Goal: Transaction & Acquisition: Obtain resource

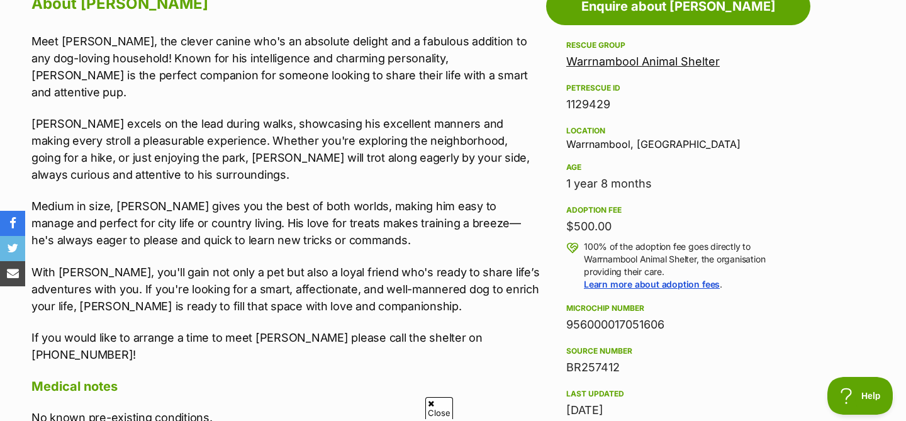
scroll to position [717, 0]
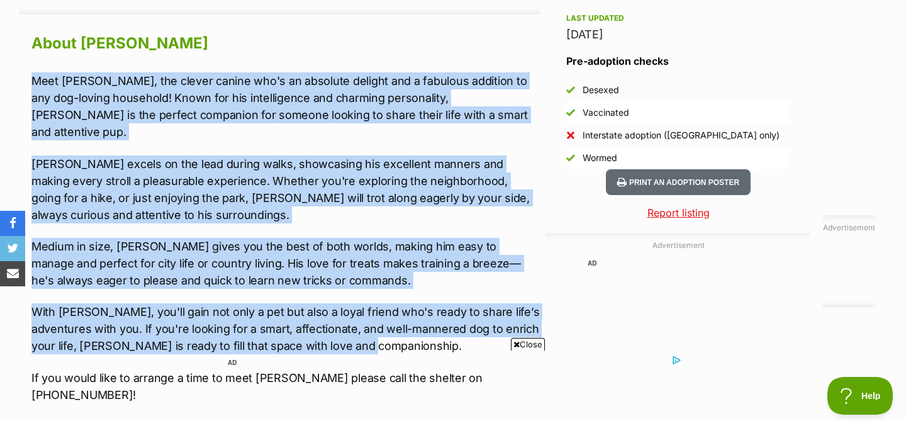
drag, startPoint x: 372, startPoint y: 333, endPoint x: 23, endPoint y: 69, distance: 438.3
click at [23, 69] on div "About Jasper Meet Jasper, the clever canine who's an absolute delight and a fab…" at bounding box center [279, 397] width 521 height 735
copy div "Meet Jasper, the clever canine who's an absolute delight and a fabulous additio…"
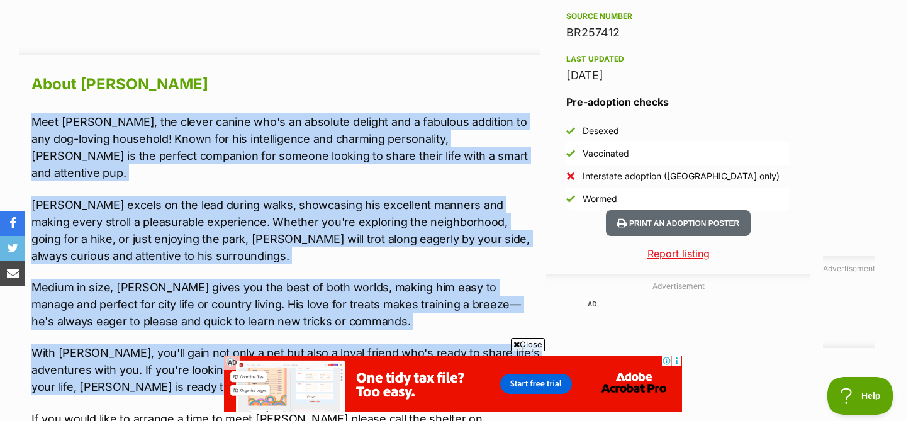
scroll to position [1056, 0]
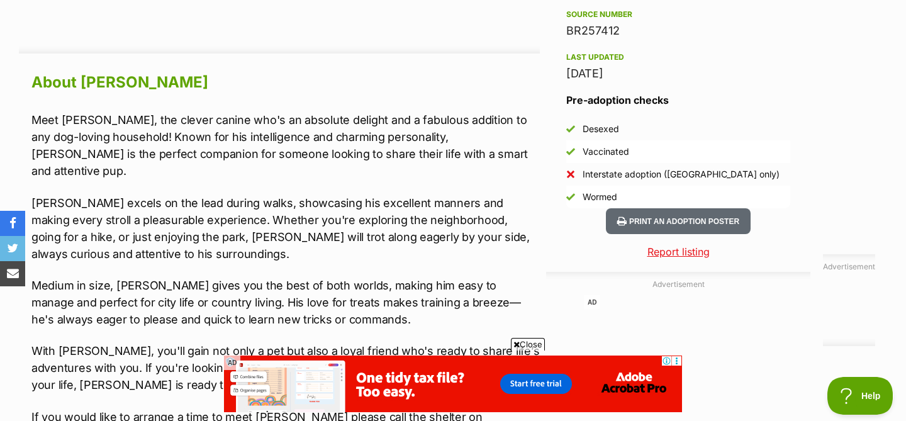
click at [366, 157] on p "Meet [PERSON_NAME], the clever canine who's an absolute delight and a fabulous …" at bounding box center [285, 145] width 508 height 68
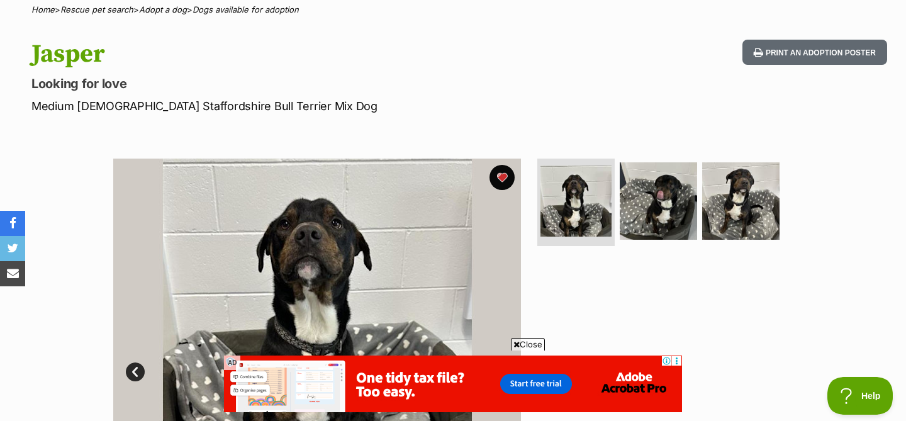
scroll to position [102, 0]
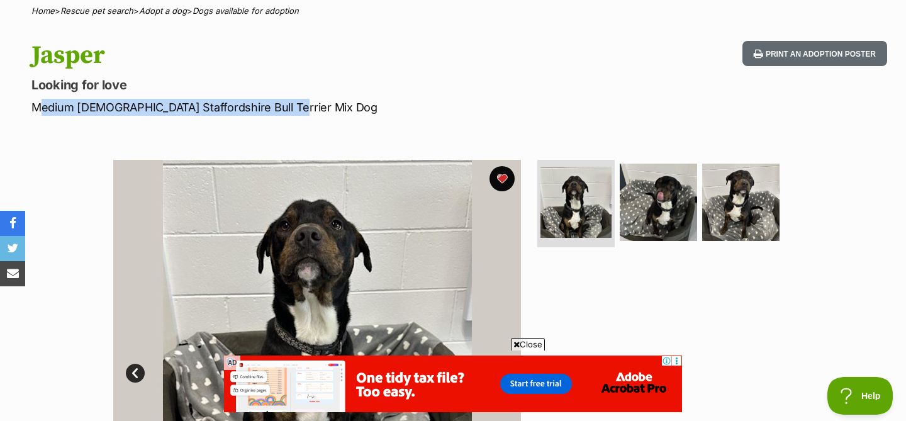
drag, startPoint x: 281, startPoint y: 107, endPoint x: 32, endPoint y: 113, distance: 248.5
click at [32, 113] on p "Medium Male Staffordshire Bull Terrier Mix Dog" at bounding box center [291, 107] width 521 height 17
copy p "Medium Male Staffordshire Bull Terrier Mix Dog"
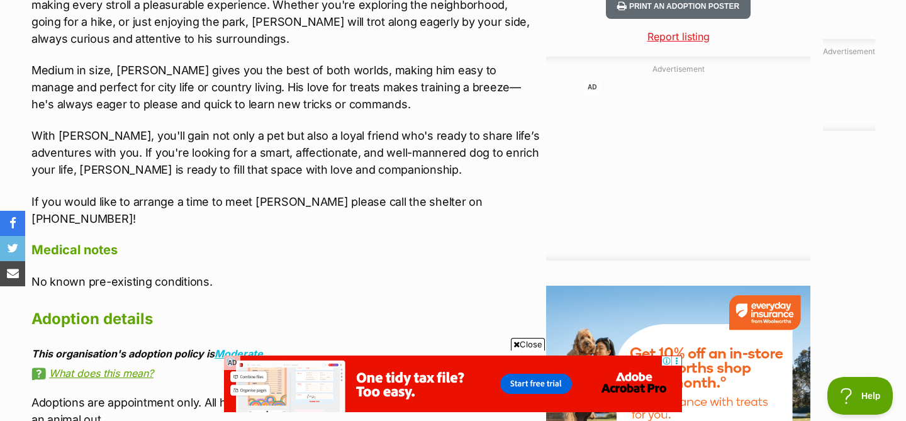
scroll to position [1245, 0]
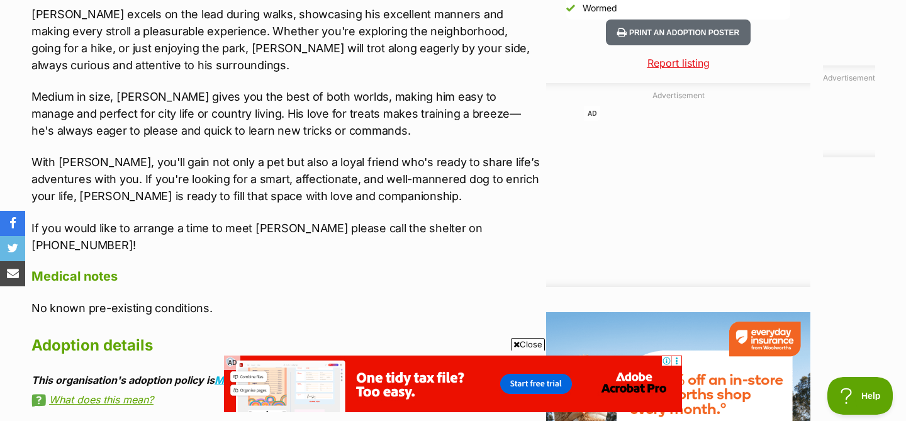
click at [287, 268] on h4 "Medical notes" at bounding box center [285, 276] width 508 height 16
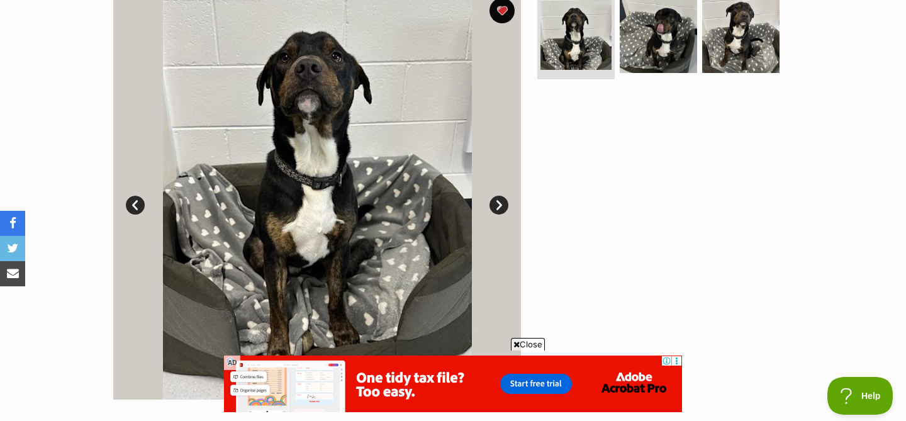
scroll to position [268, 0]
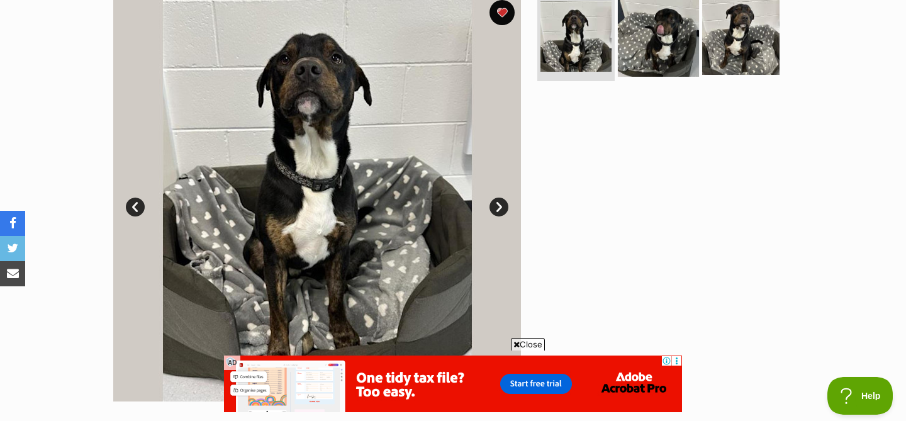
click at [647, 67] on img at bounding box center [658, 35] width 81 height 81
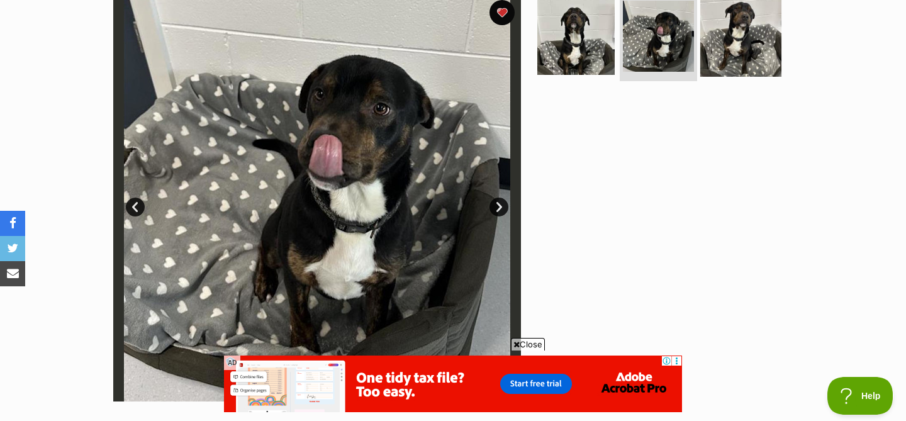
click at [744, 59] on img at bounding box center [740, 35] width 81 height 81
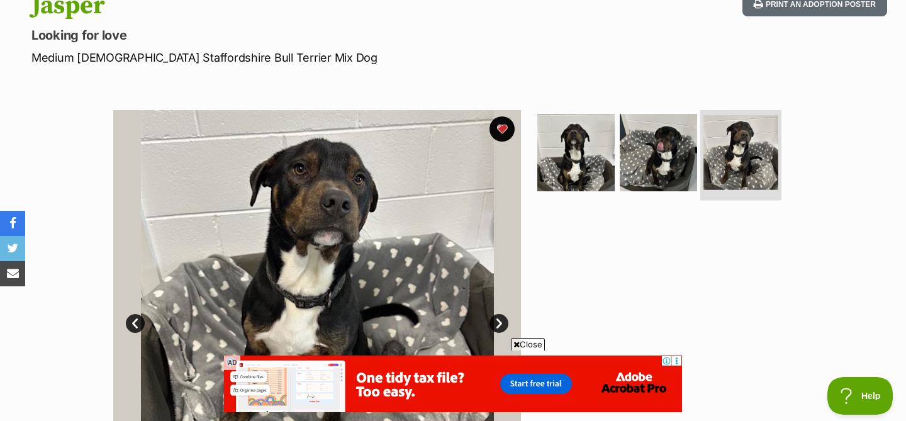
scroll to position [143, 0]
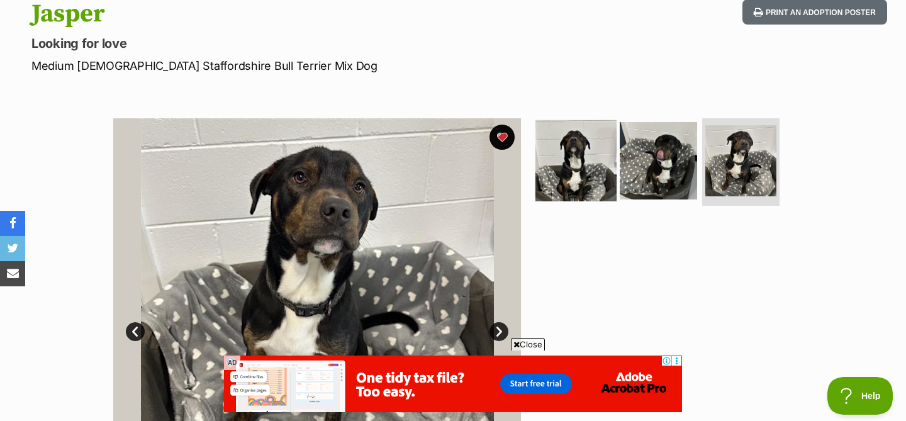
click at [589, 149] on img at bounding box center [575, 160] width 81 height 81
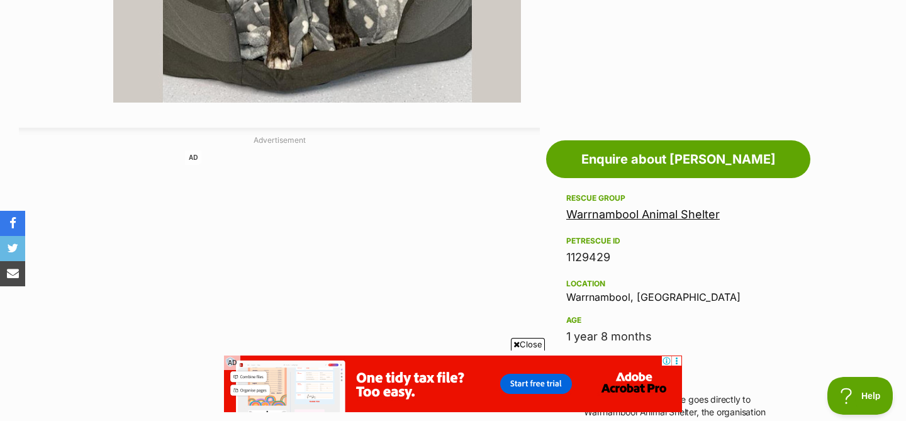
scroll to position [567, 0]
click at [590, 214] on link "Warrnambool Animal Shelter" at bounding box center [642, 213] width 153 height 13
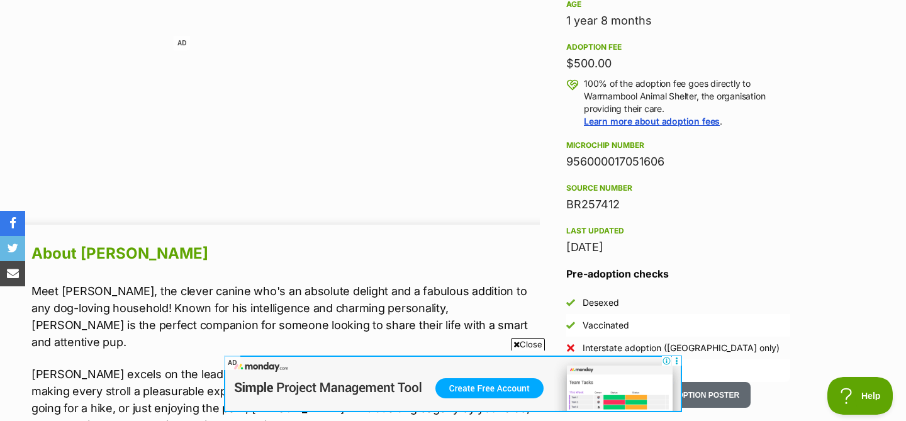
scroll to position [884, 0]
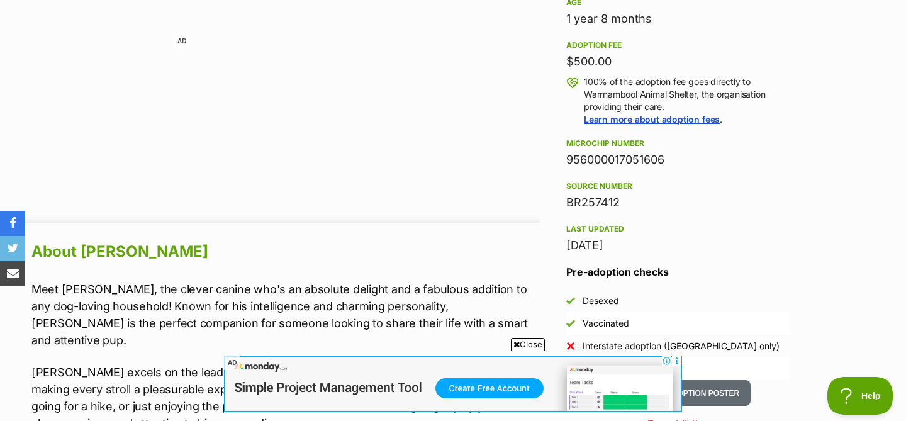
drag, startPoint x: 673, startPoint y: 164, endPoint x: 545, endPoint y: 165, distance: 128.3
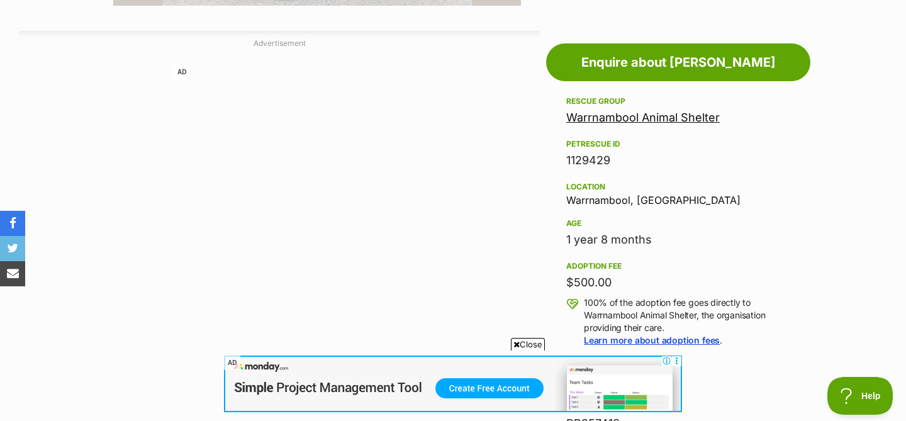
scroll to position [660, 0]
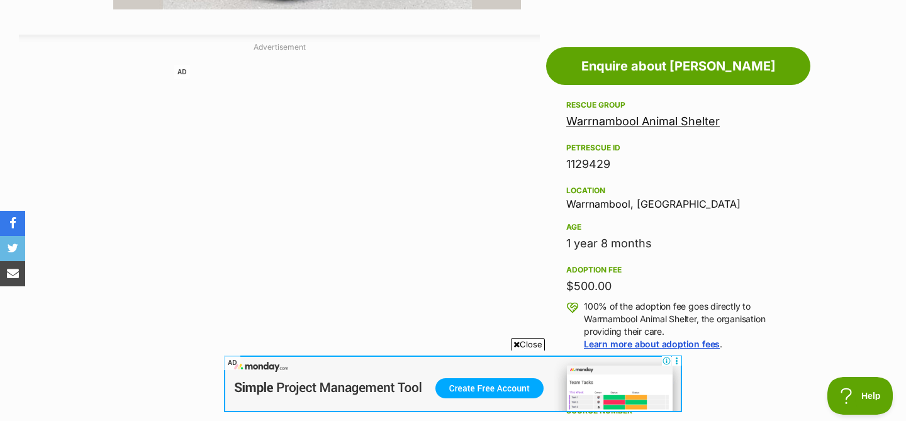
click at [583, 120] on link "Warrnambool Animal Shelter" at bounding box center [642, 120] width 153 height 13
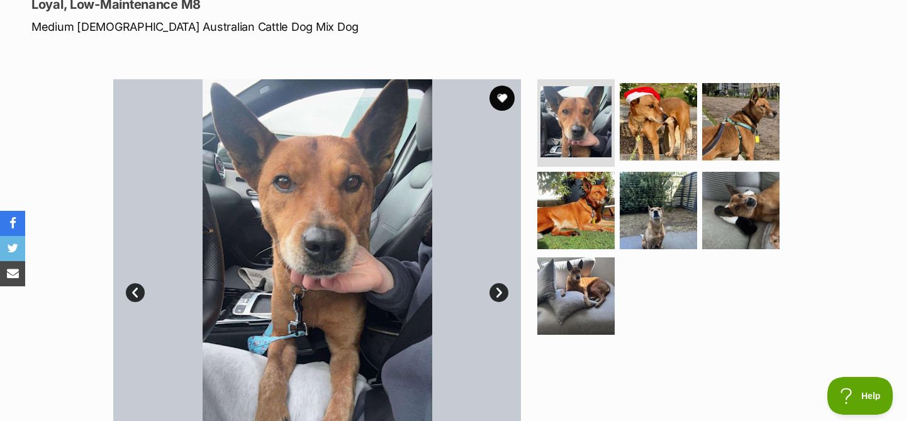
scroll to position [183, 0]
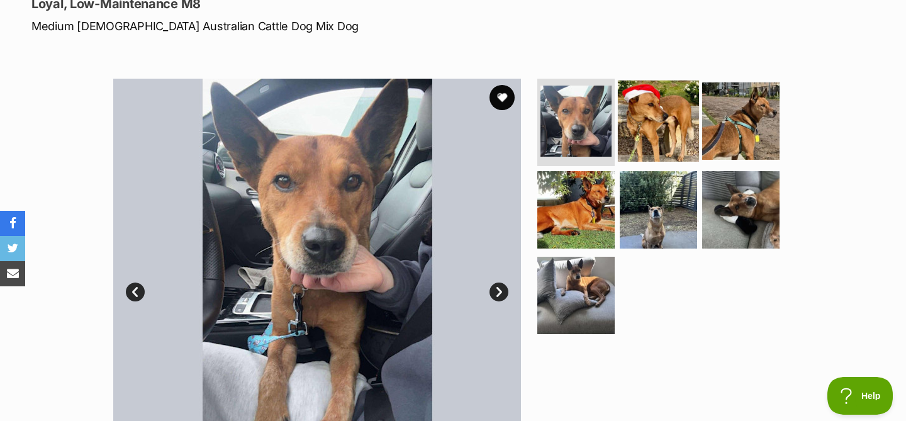
click at [639, 125] on img at bounding box center [658, 120] width 81 height 81
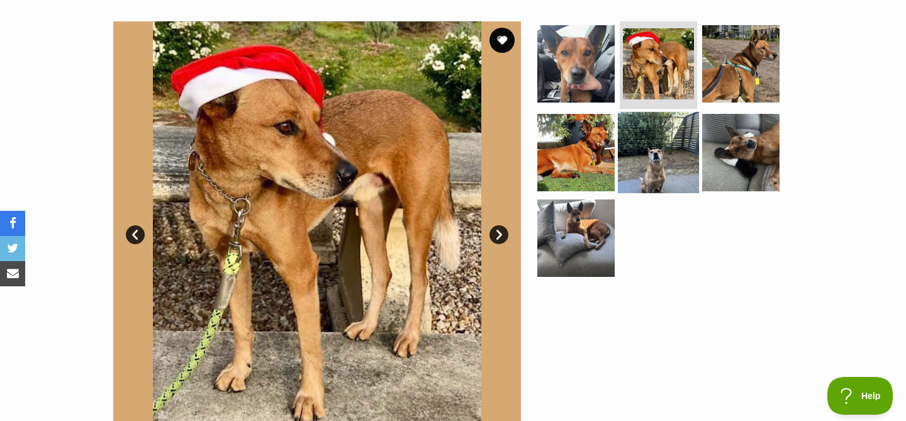
scroll to position [242, 0]
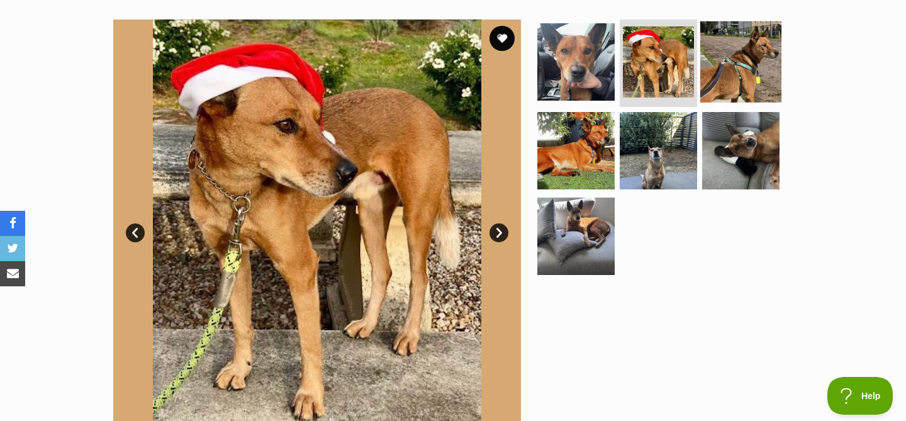
click at [734, 69] on img at bounding box center [740, 61] width 81 height 81
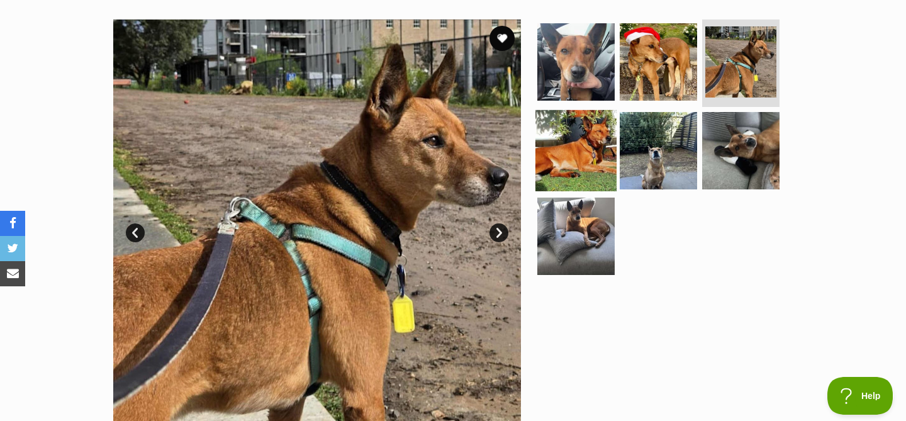
click at [601, 137] on img at bounding box center [575, 150] width 81 height 81
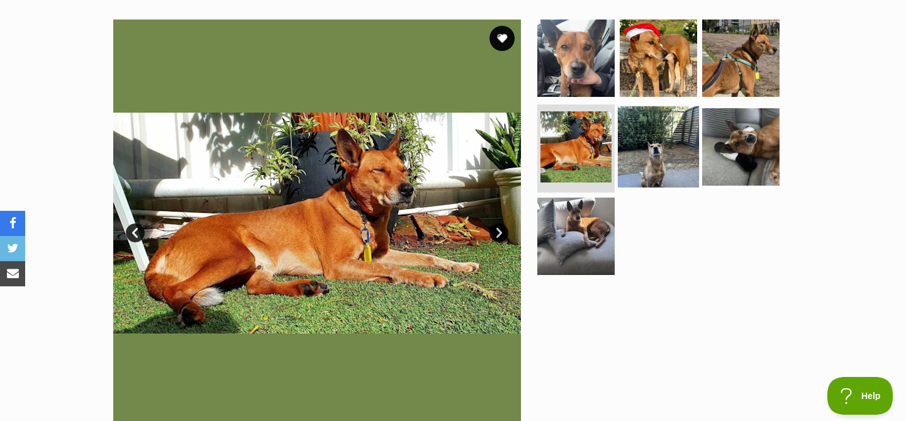
click at [653, 151] on img at bounding box center [658, 146] width 81 height 81
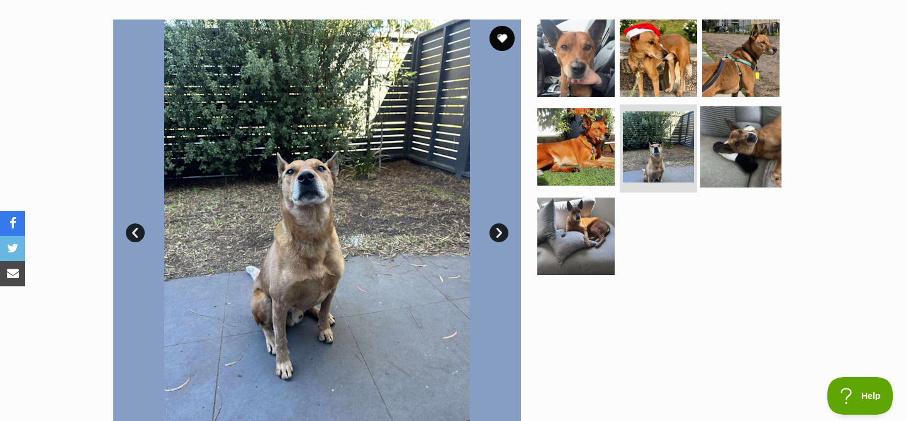
click at [737, 146] on img at bounding box center [740, 146] width 81 height 81
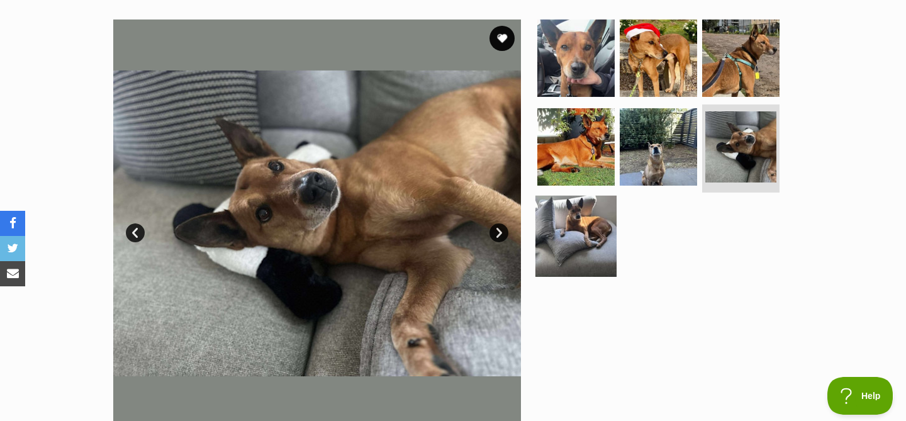
click at [564, 229] on img at bounding box center [575, 236] width 81 height 81
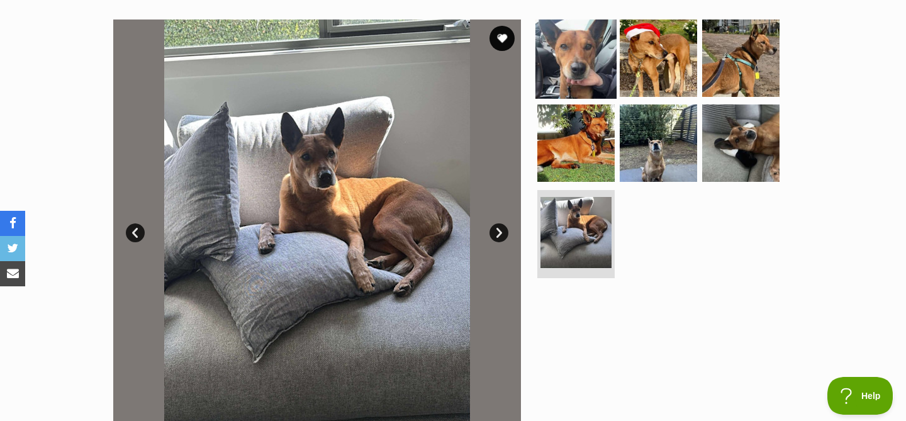
click at [584, 73] on img at bounding box center [575, 57] width 81 height 81
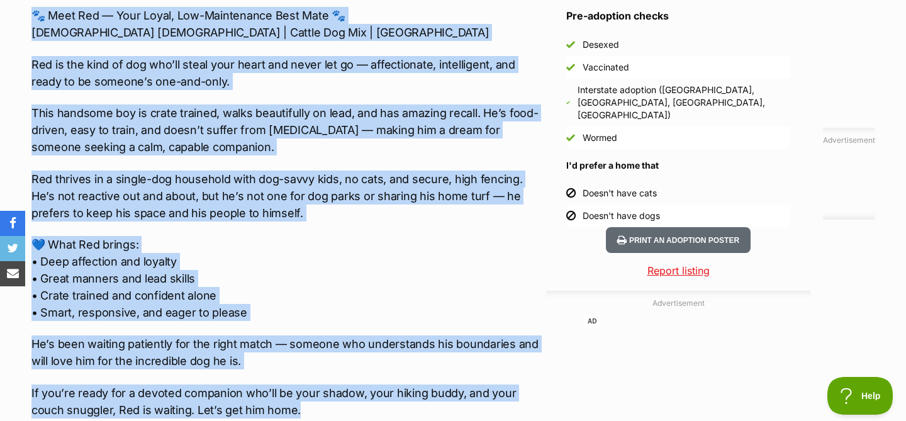
scroll to position [1059, 0]
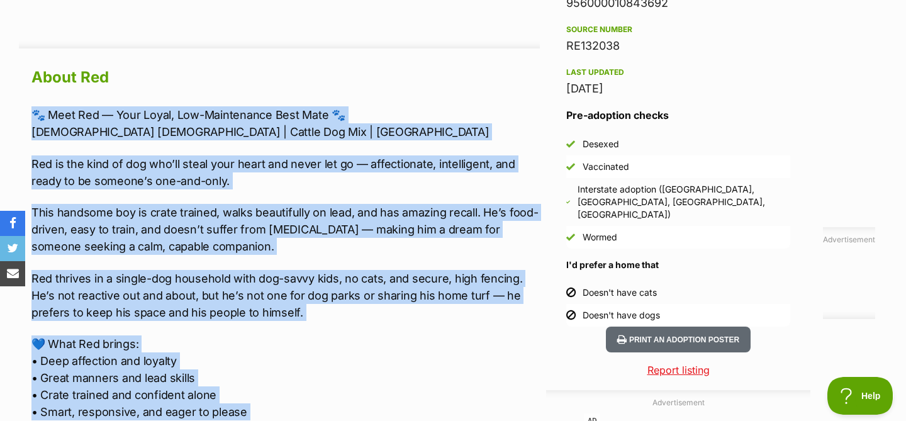
drag, startPoint x: 299, startPoint y: 234, endPoint x: 16, endPoint y: 116, distance: 306.8
click at [16, 116] on div "Advertisement AD Adoption information I've been adopted! This pet is no longer …" at bounding box center [453, 273] width 906 height 1275
copy div "🐾 Meet Red — Your Loyal, Low-Maintenance Best Mate 🐾 7-year-old Male | Cattle D…"
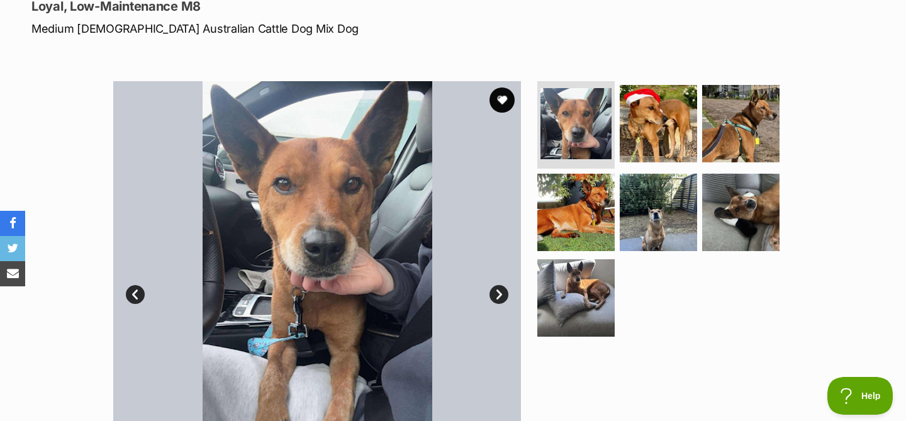
scroll to position [0, 0]
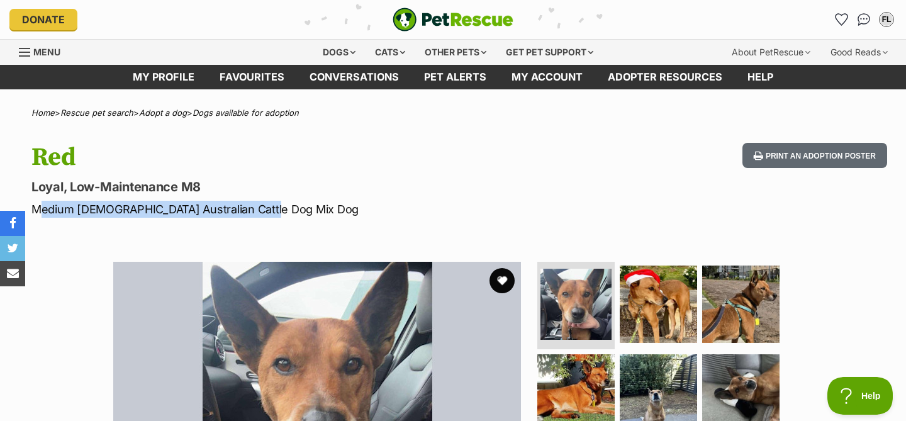
drag, startPoint x: 268, startPoint y: 215, endPoint x: 33, endPoint y: 208, distance: 234.7
click at [33, 208] on p "Medium Male Australian Cattle Dog Mix Dog" at bounding box center [291, 209] width 521 height 17
copy p "Medium Male Australian Cattle Dog Mix Dog"
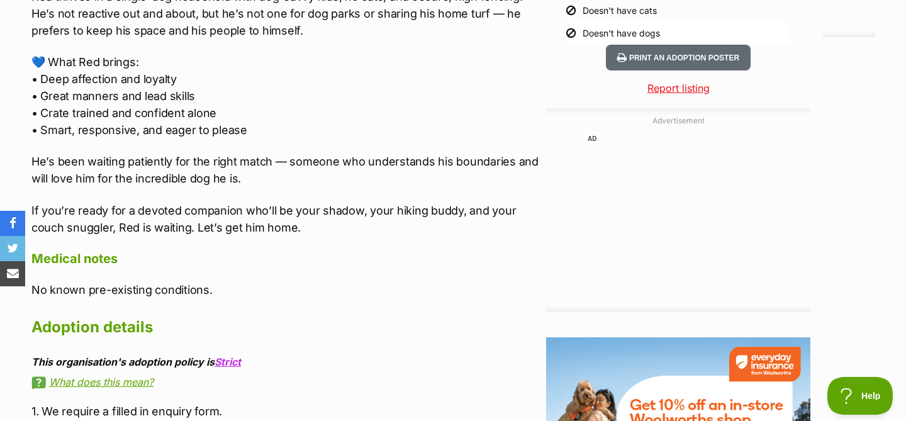
scroll to position [1486, 0]
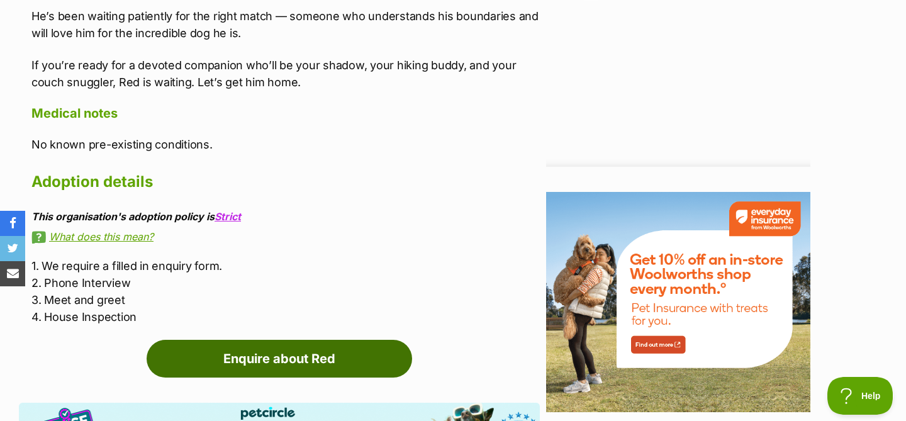
click at [253, 350] on link "Enquire about Red" at bounding box center [279, 359] width 265 height 38
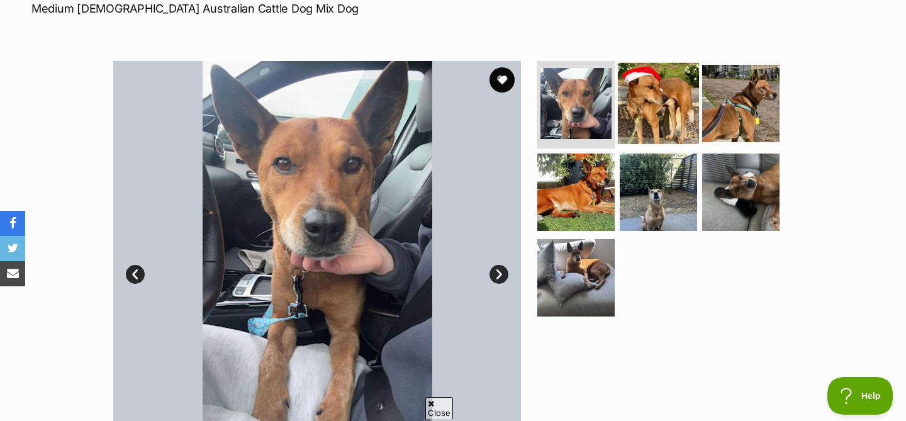
click at [645, 116] on img at bounding box center [658, 102] width 81 height 81
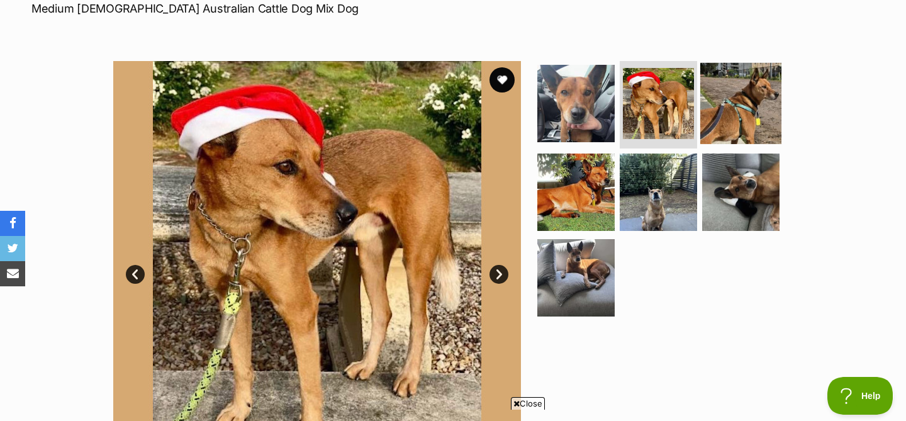
click at [725, 101] on img at bounding box center [740, 102] width 81 height 81
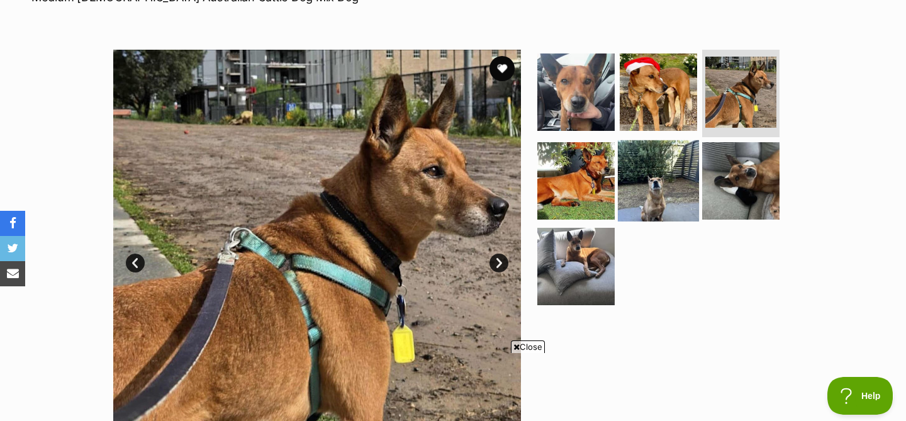
scroll to position [214, 0]
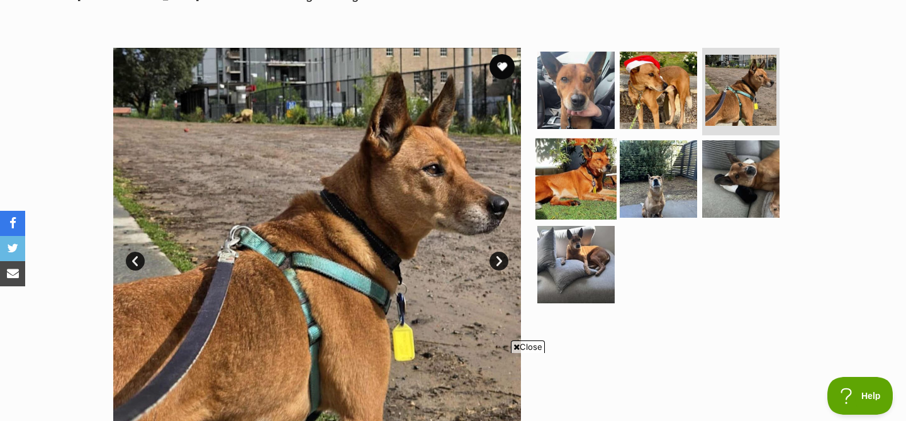
click at [603, 168] on img at bounding box center [575, 178] width 81 height 81
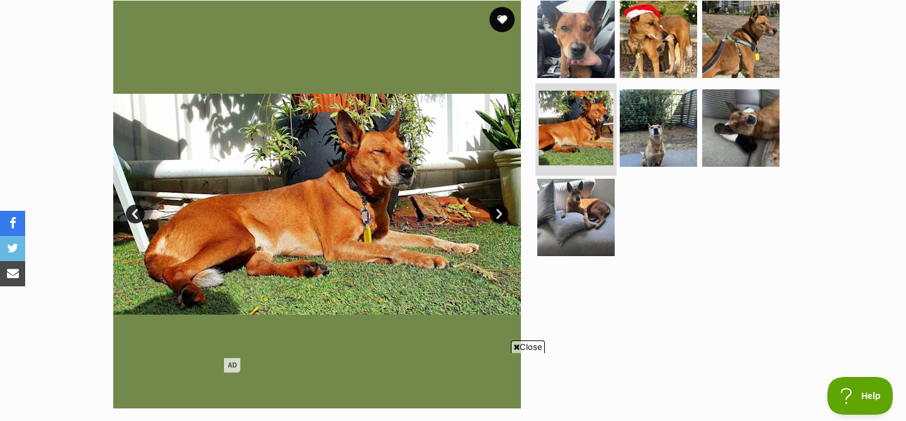
scroll to position [267, 0]
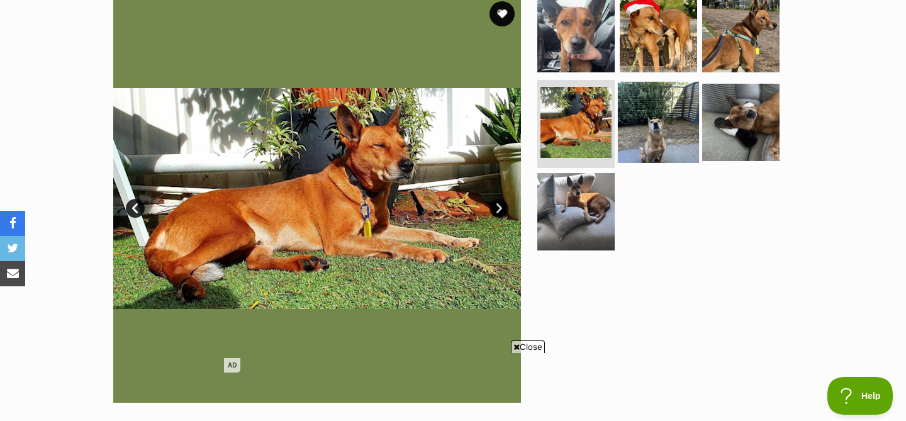
click at [645, 137] on img at bounding box center [658, 122] width 81 height 81
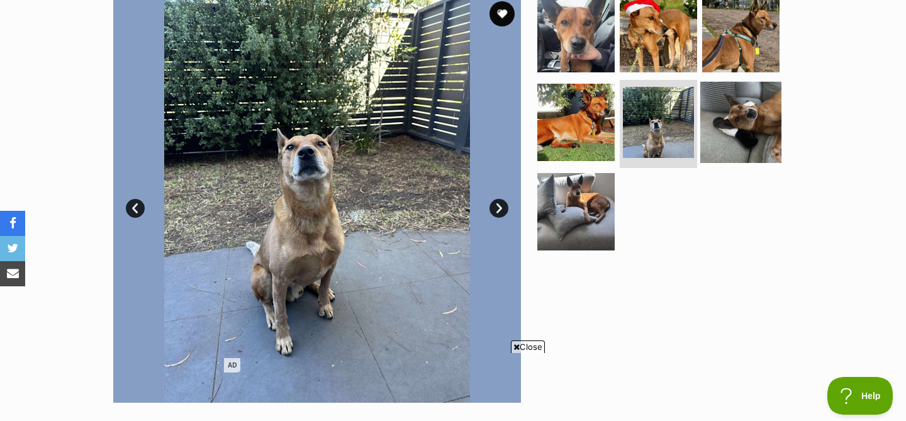
click at [727, 133] on img at bounding box center [740, 122] width 81 height 81
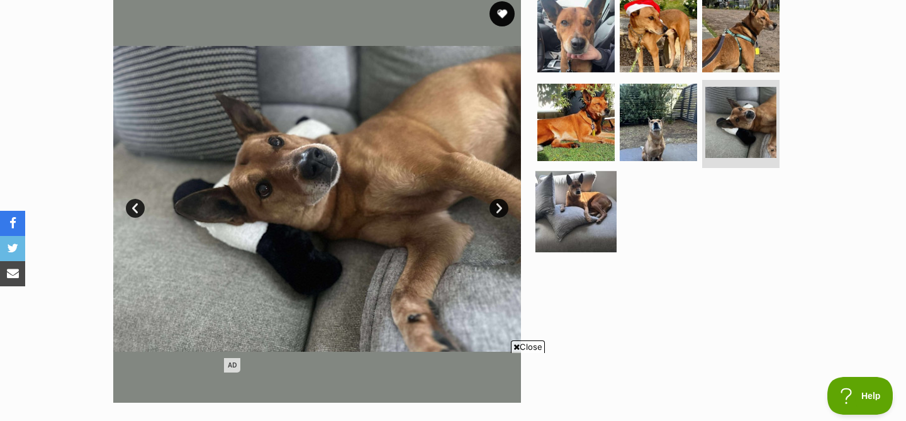
click at [599, 194] on img at bounding box center [575, 211] width 81 height 81
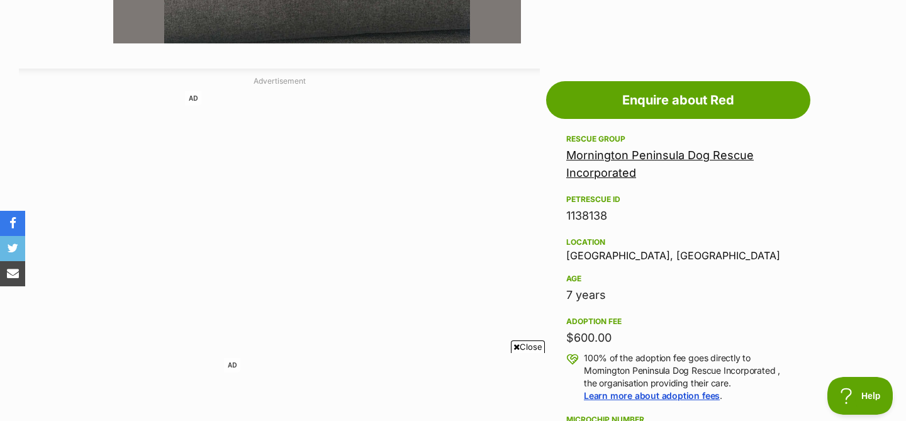
scroll to position [624, 0]
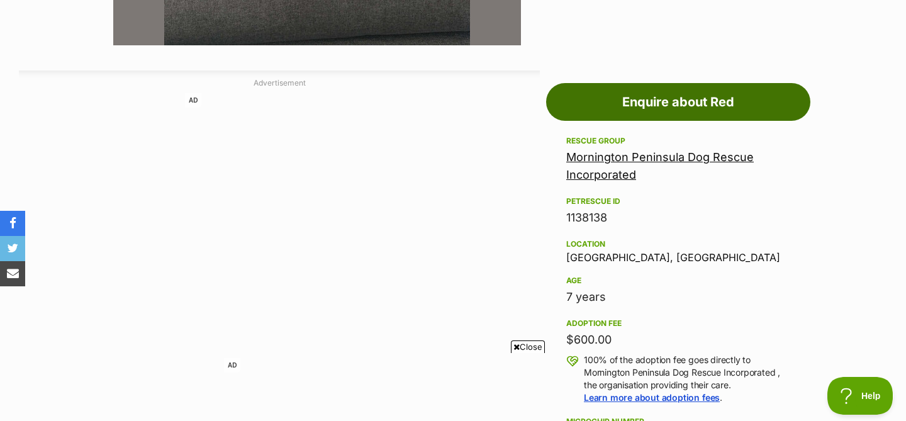
click at [618, 97] on link "Enquire about Red" at bounding box center [678, 102] width 264 height 38
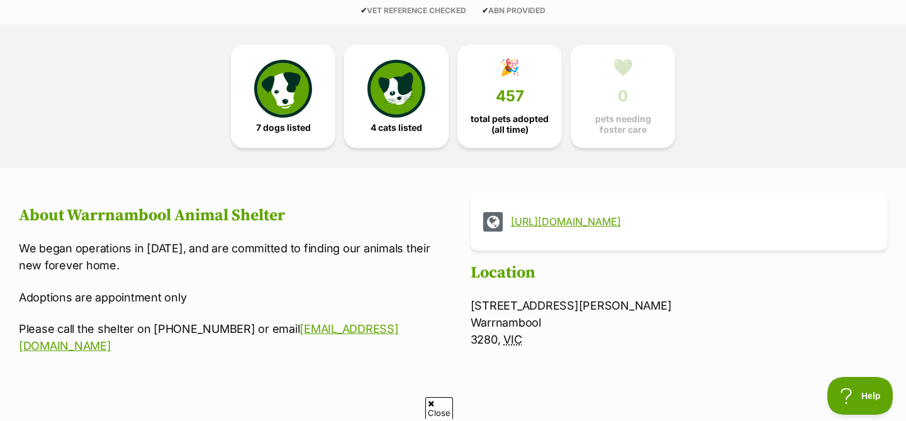
scroll to position [333, 0]
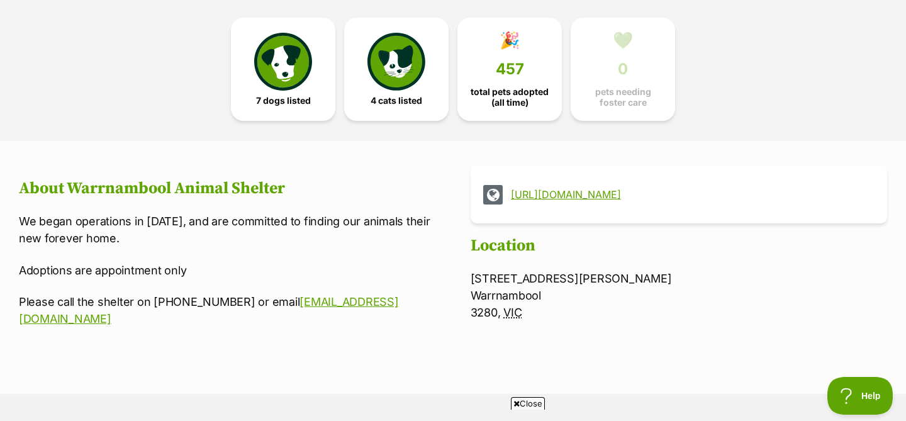
click at [542, 203] on div "[URL][DOMAIN_NAME]" at bounding box center [678, 195] width 391 height 20
click at [540, 192] on link "[URL][DOMAIN_NAME]" at bounding box center [690, 194] width 359 height 11
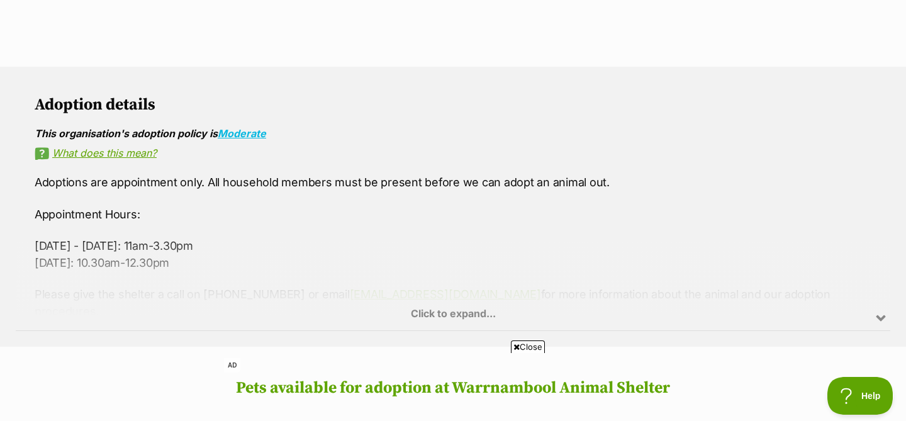
scroll to position [630, 0]
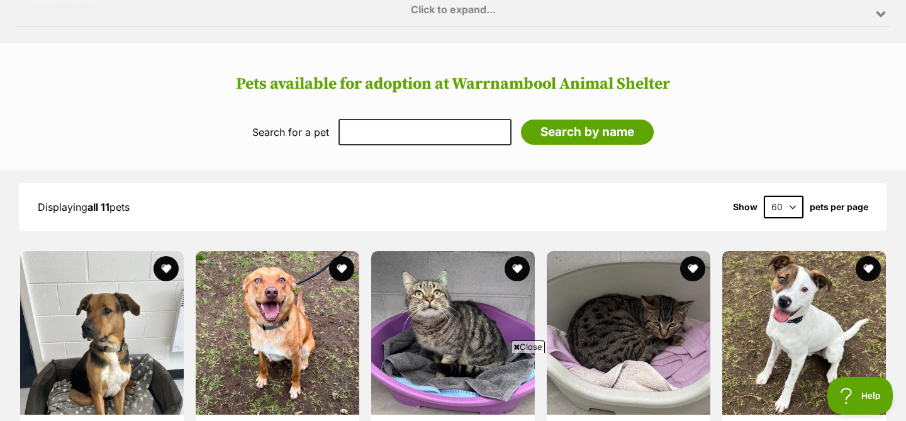
scroll to position [670, 0]
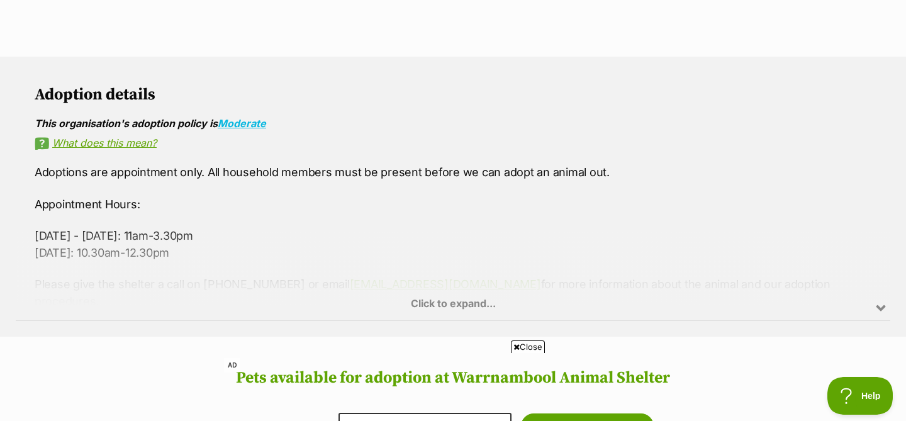
click at [422, 296] on div "Click to expand..." at bounding box center [453, 271] width 874 height 98
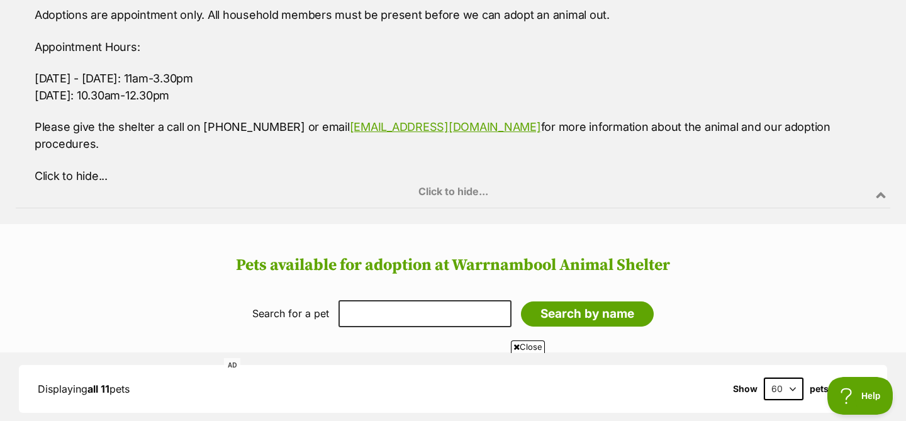
scroll to position [858, 0]
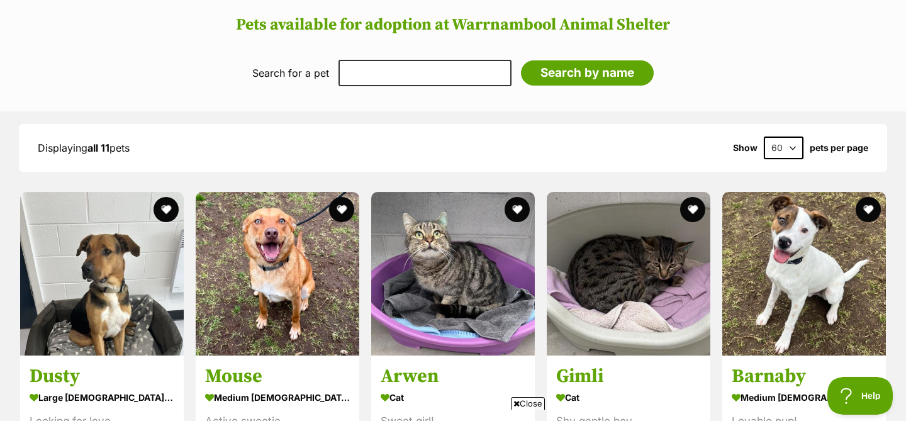
scroll to position [1015, 0]
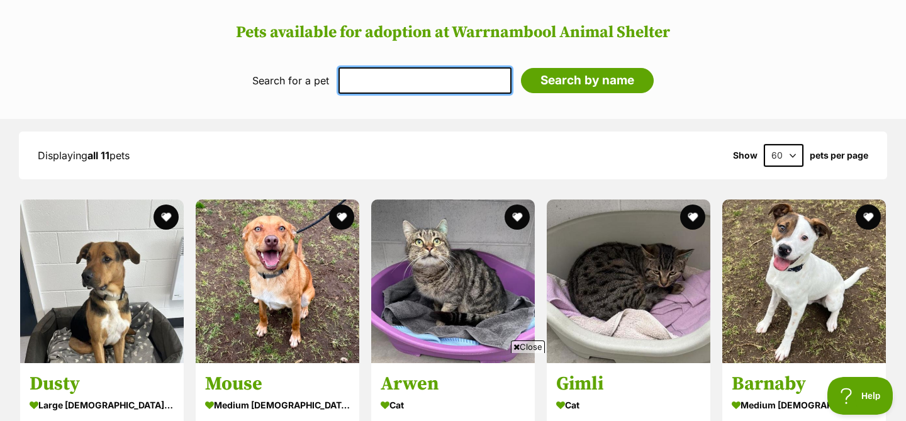
click at [410, 89] on input "text" at bounding box center [424, 80] width 173 height 26
type input "jasper"
click at [521, 68] on input "Search by name" at bounding box center [587, 80] width 133 height 25
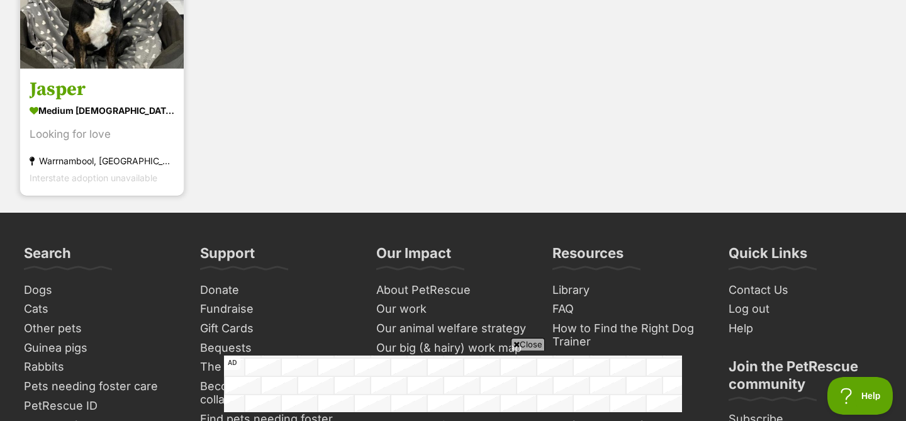
click at [78, 103] on div "medium [DEMOGRAPHIC_DATA] Dog" at bounding box center [102, 111] width 145 height 18
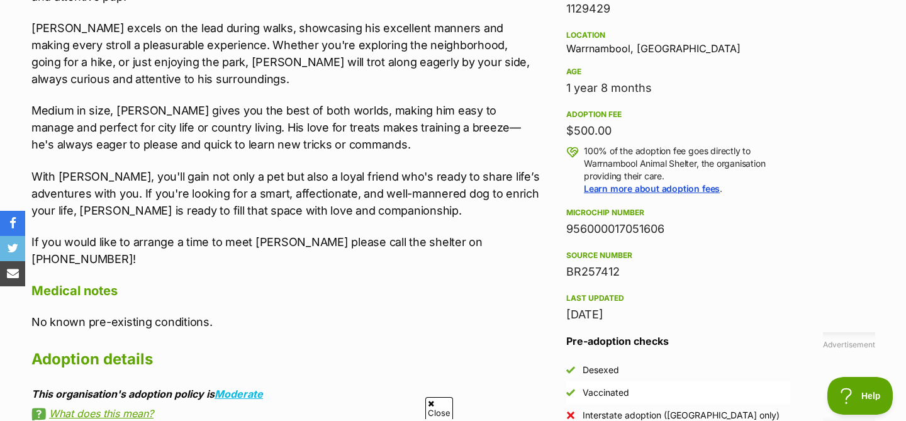
scroll to position [818, 0]
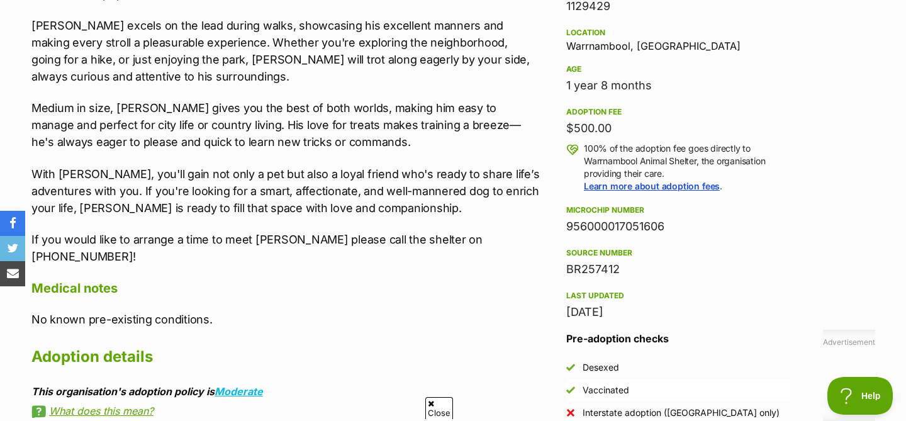
drag, startPoint x: 669, startPoint y: 229, endPoint x: 557, endPoint y: 229, distance: 112.6
click at [557, 229] on aside "Rescue group Warrnambool Animal Shelter PetRescue ID 1129429 Location Warrnambo…" at bounding box center [678, 193] width 264 height 507
copy div "956000017051606"
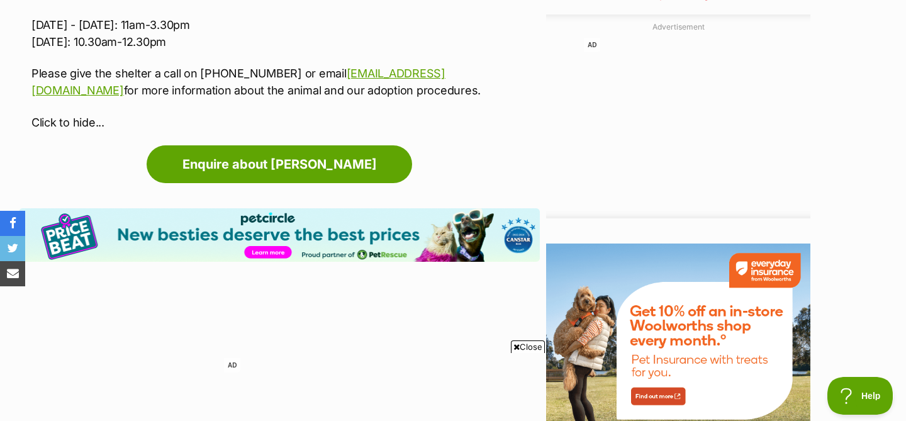
scroll to position [1249, 0]
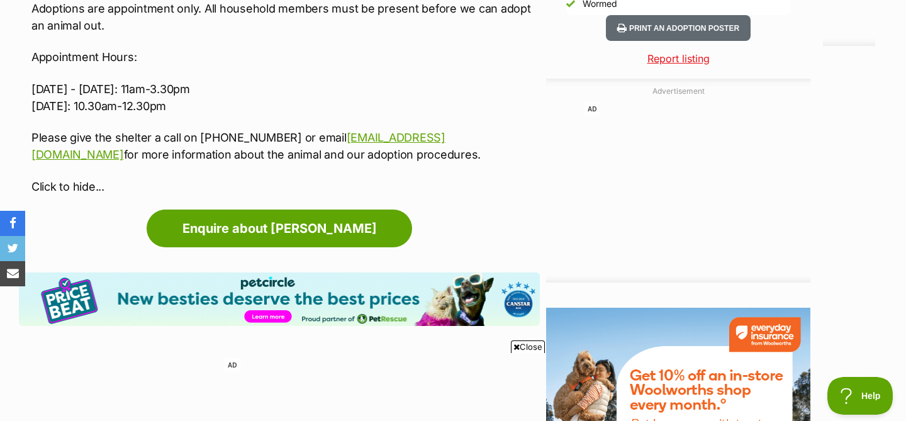
click at [508, 129] on p "Please give the shelter a call on 5559 4591 or email animalshelter@warrnambool.…" at bounding box center [285, 146] width 508 height 34
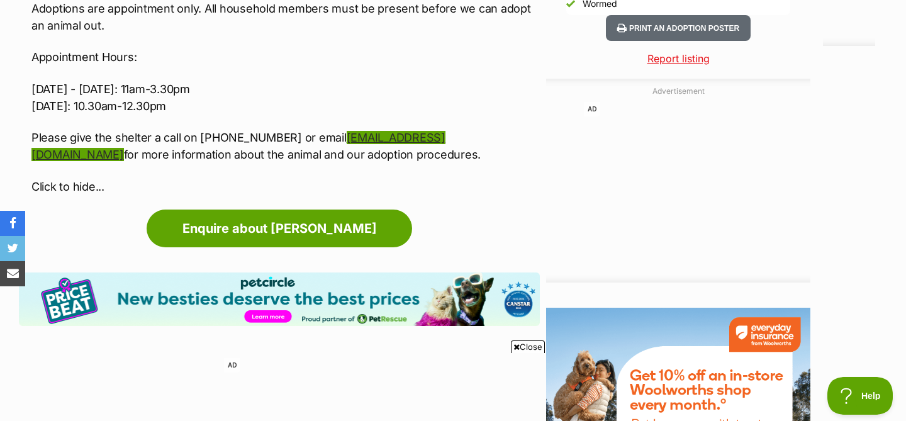
drag, startPoint x: 506, startPoint y: 105, endPoint x: 300, endPoint y: 105, distance: 206.3
click at [300, 129] on p "Please give the shelter a call on 5559 4591 or email animalshelter@warrnambool.…" at bounding box center [285, 146] width 508 height 34
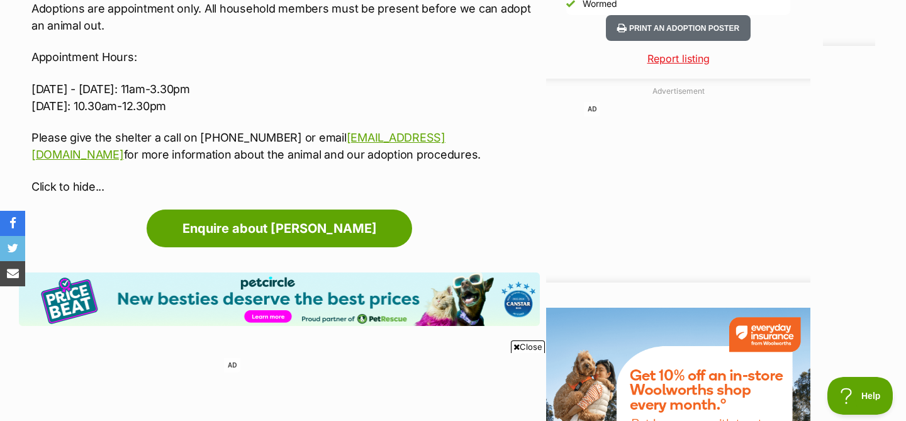
copy link "animalshelter@warrnambool.vic.gov.au"
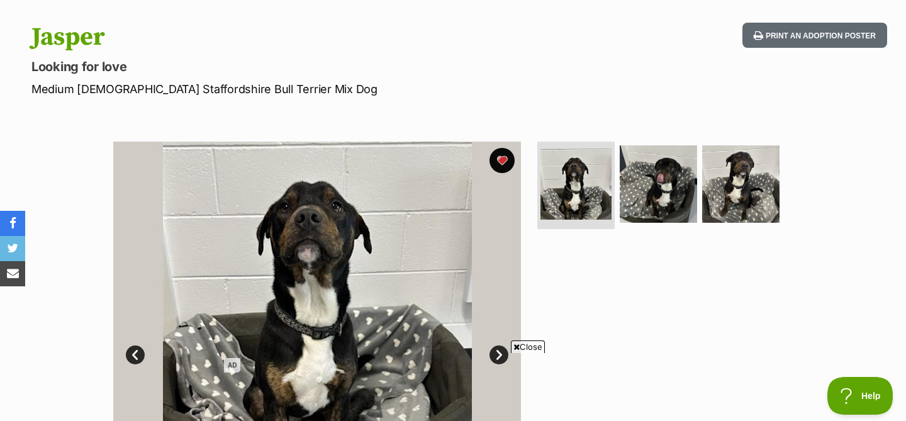
scroll to position [0, 0]
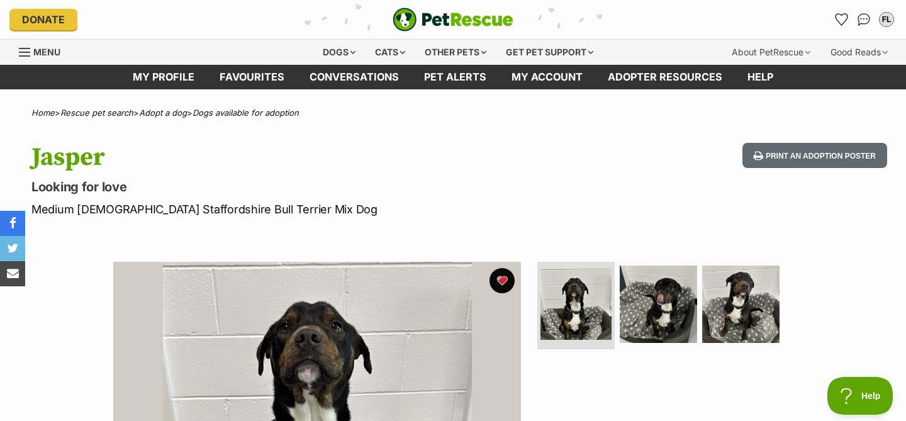
click at [326, 185] on p "Looking for love" at bounding box center [291, 187] width 521 height 18
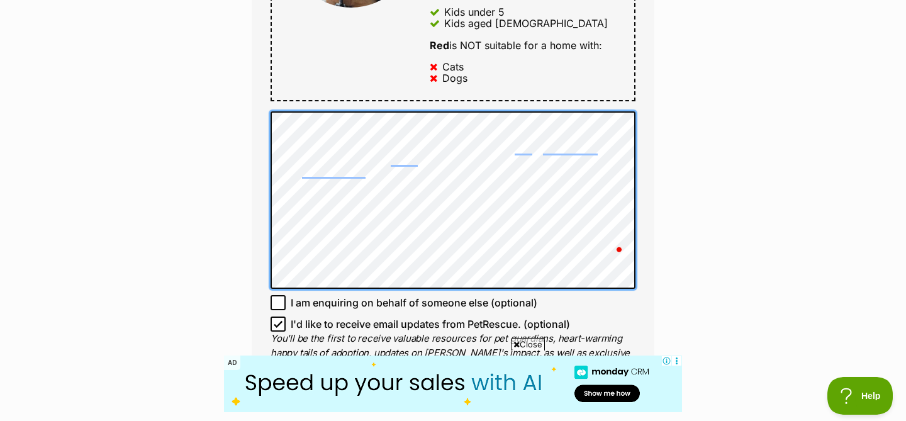
scroll to position [829, 0]
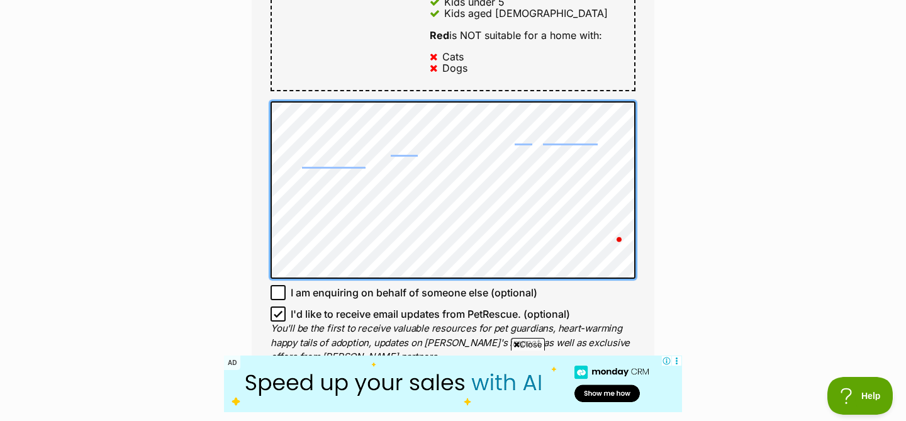
click at [269, 195] on div "Donate PetRescue home FL My account FL Felicia Leong Edit profile Log out Pet a…" at bounding box center [453, 399] width 906 height 2456
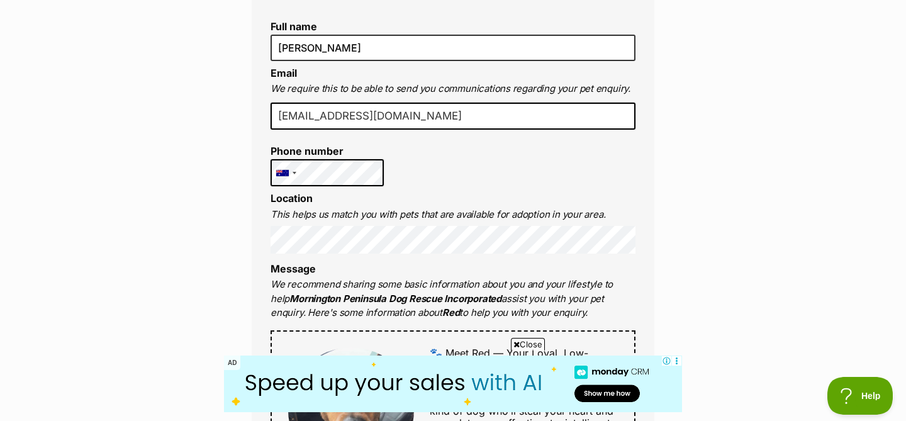
scroll to position [354, 0]
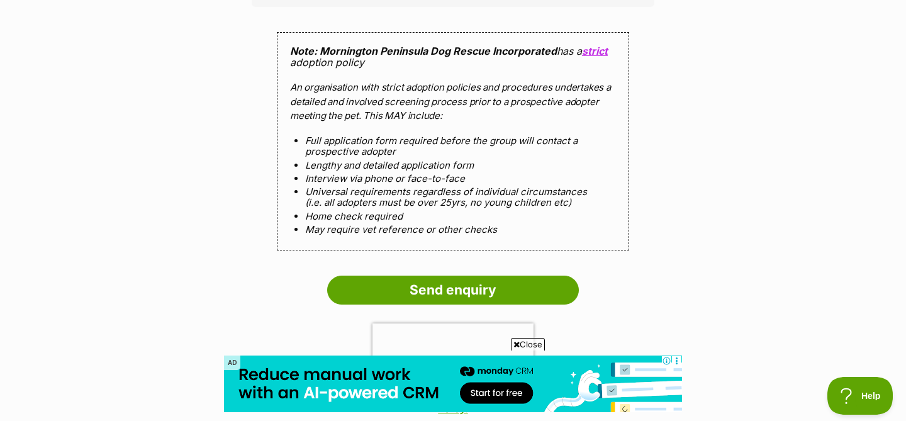
scroll to position [1257, 0]
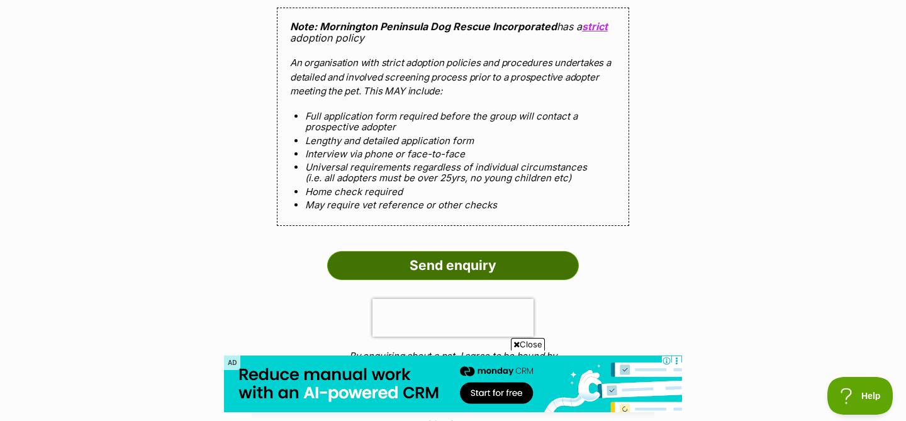
click at [467, 251] on input "Send enquiry" at bounding box center [453, 265] width 252 height 29
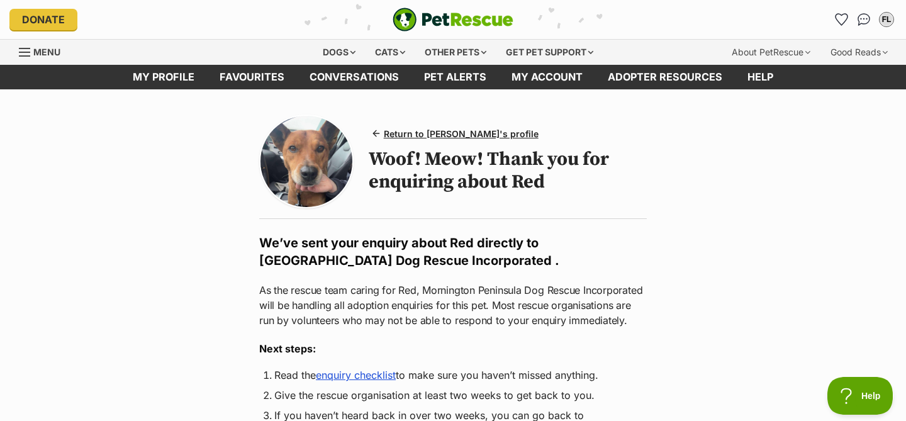
click at [408, 24] on img "PetRescue" at bounding box center [453, 20] width 121 height 24
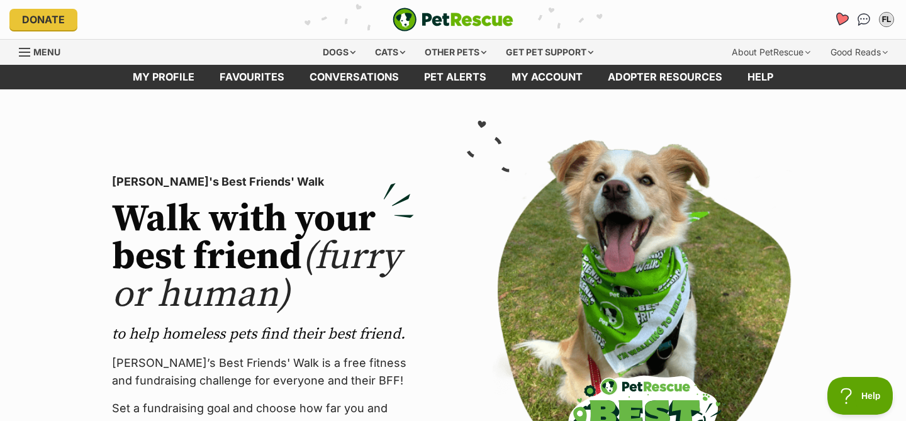
click at [840, 20] on icon "Favourites" at bounding box center [841, 19] width 15 height 14
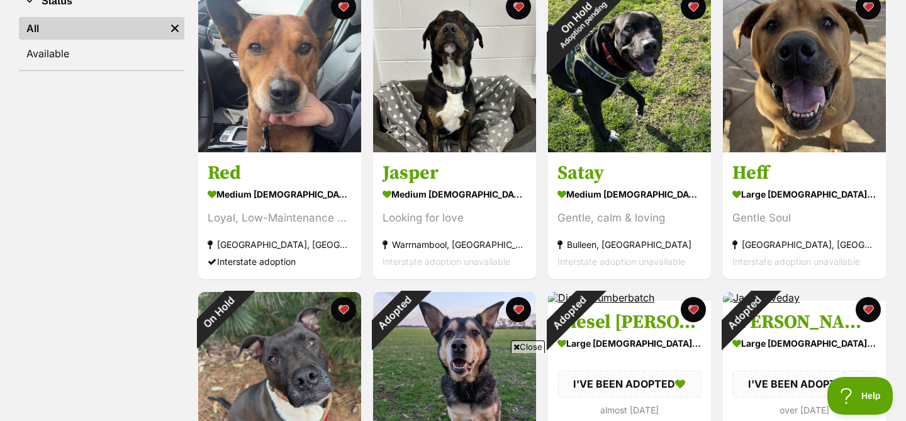
scroll to position [247, 0]
